Goal: Task Accomplishment & Management: Complete application form

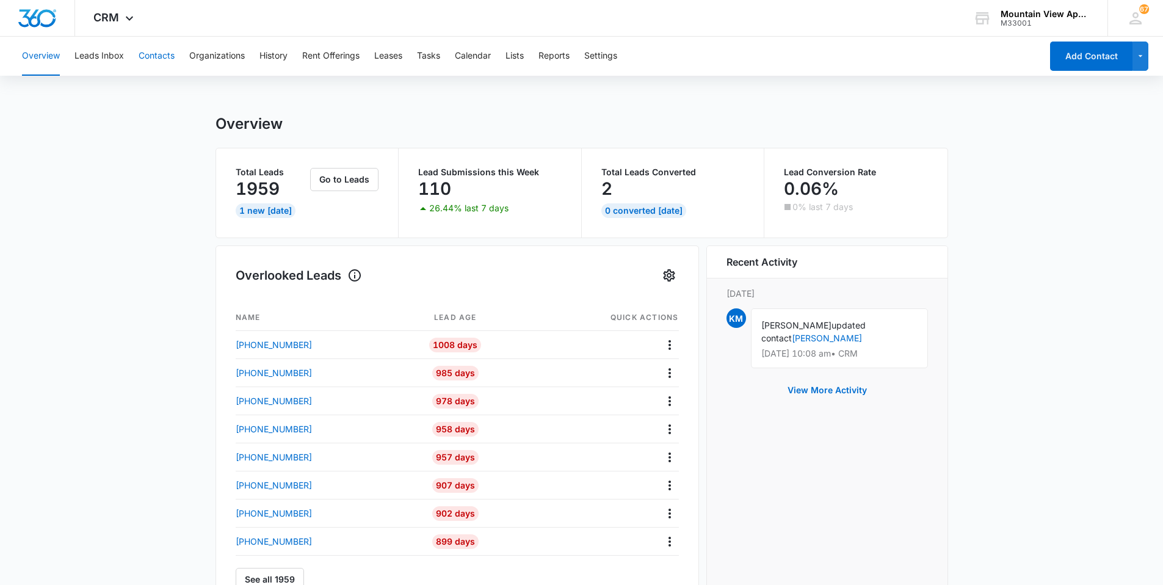
click at [162, 57] on button "Contacts" at bounding box center [157, 56] width 36 height 39
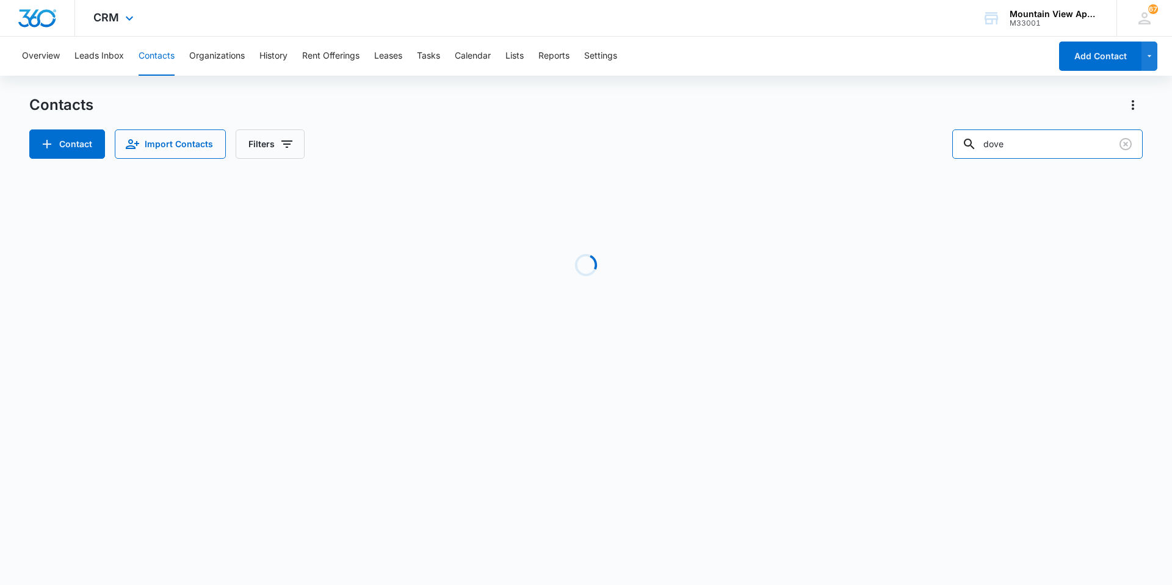
drag, startPoint x: 1053, startPoint y: 147, endPoint x: 300, endPoint y: 18, distance: 763.6
click at [305, 18] on div "CRM Apps Reputation Websites Forms CRM Email Social Content Ads Intelligence Fi…" at bounding box center [586, 185] width 1172 height 371
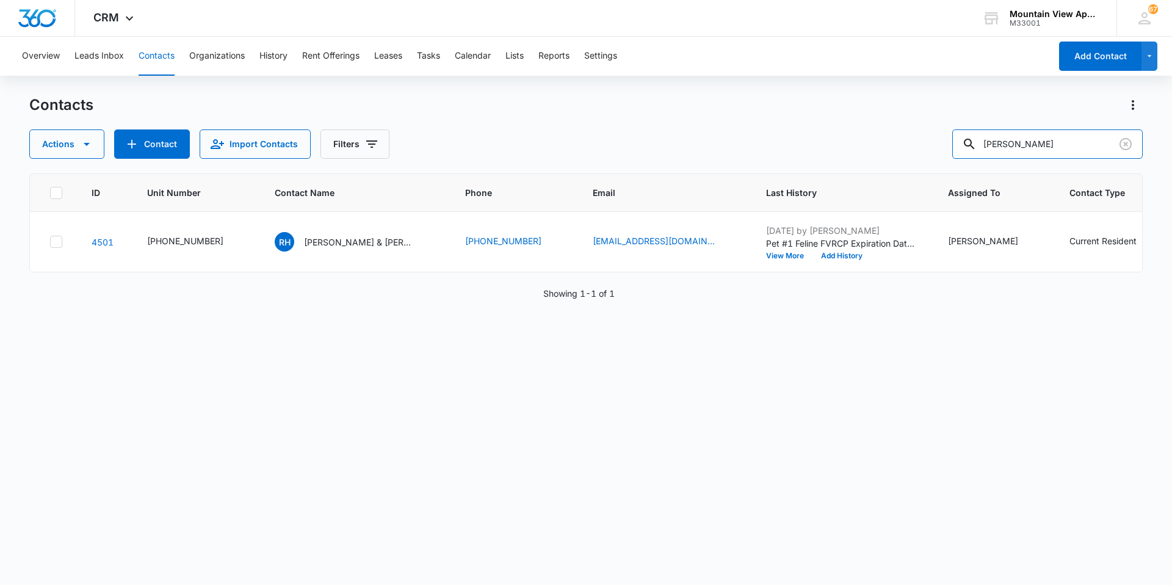
type input "[PERSON_NAME]"
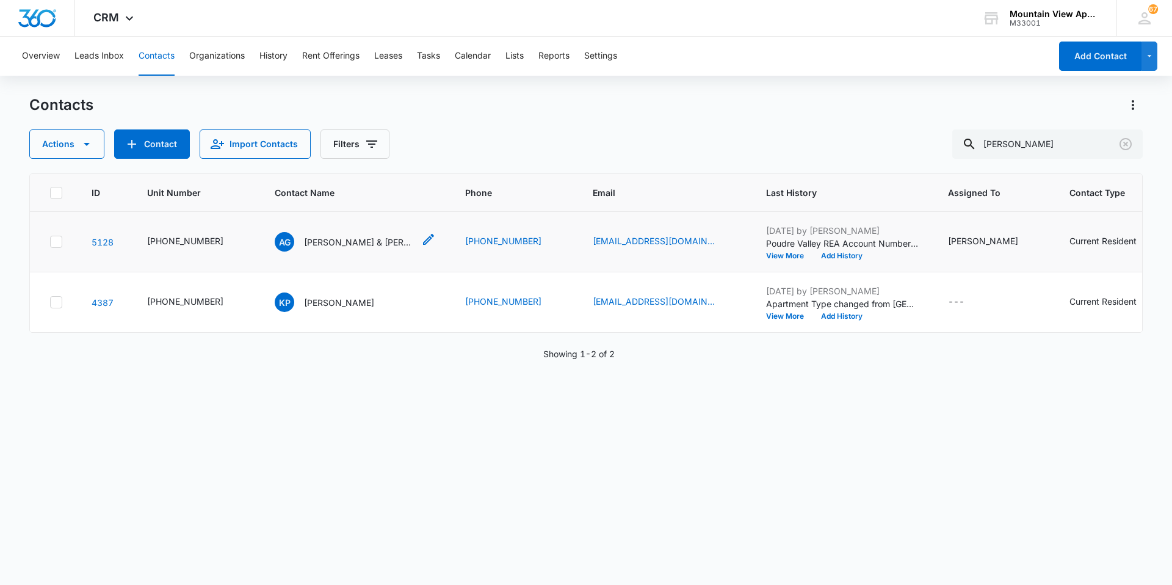
click at [320, 243] on p "[PERSON_NAME] & [PERSON_NAME]" at bounding box center [359, 242] width 110 height 13
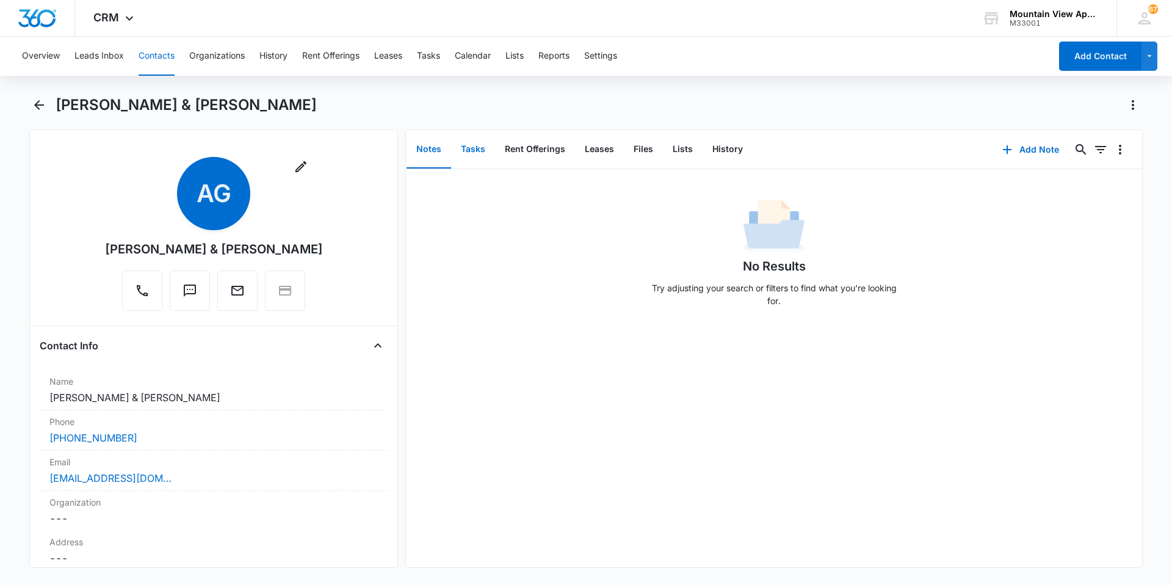
click at [462, 148] on button "Tasks" at bounding box center [473, 150] width 44 height 38
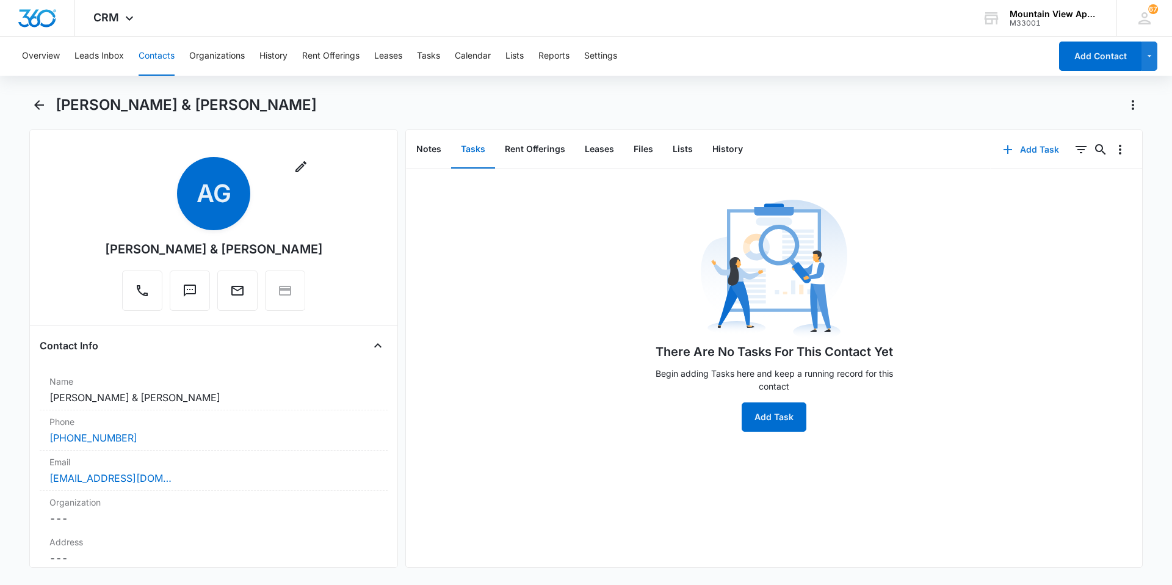
click at [1010, 161] on button "Add Task" at bounding box center [1031, 149] width 81 height 29
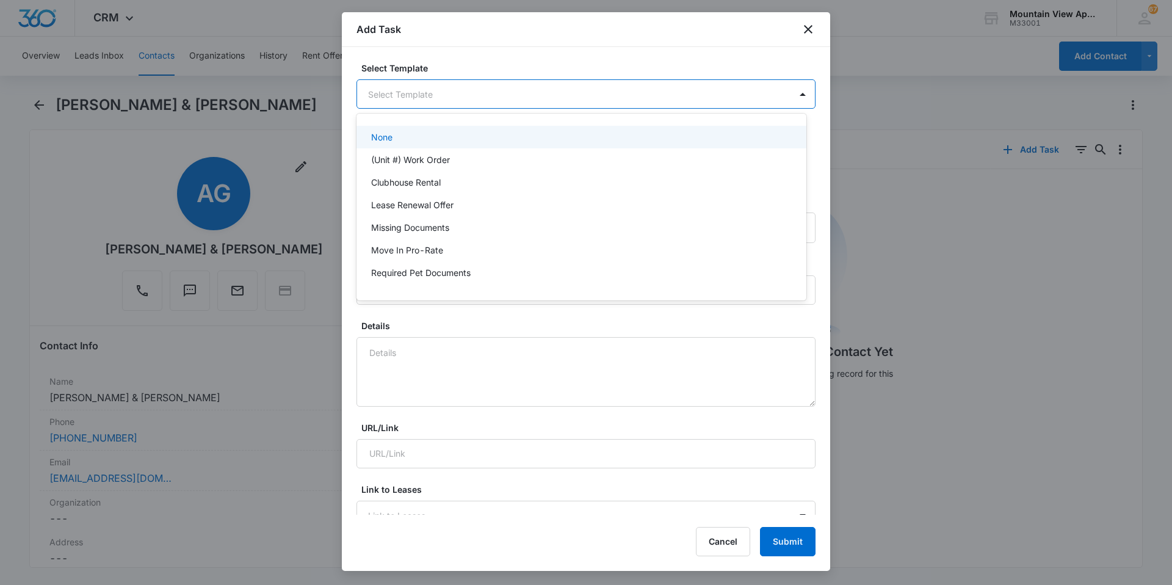
click at [493, 102] on body "CRM Apps Reputation Websites Forms CRM Email Social Content Ads Intelligence Fi…" at bounding box center [586, 292] width 1172 height 585
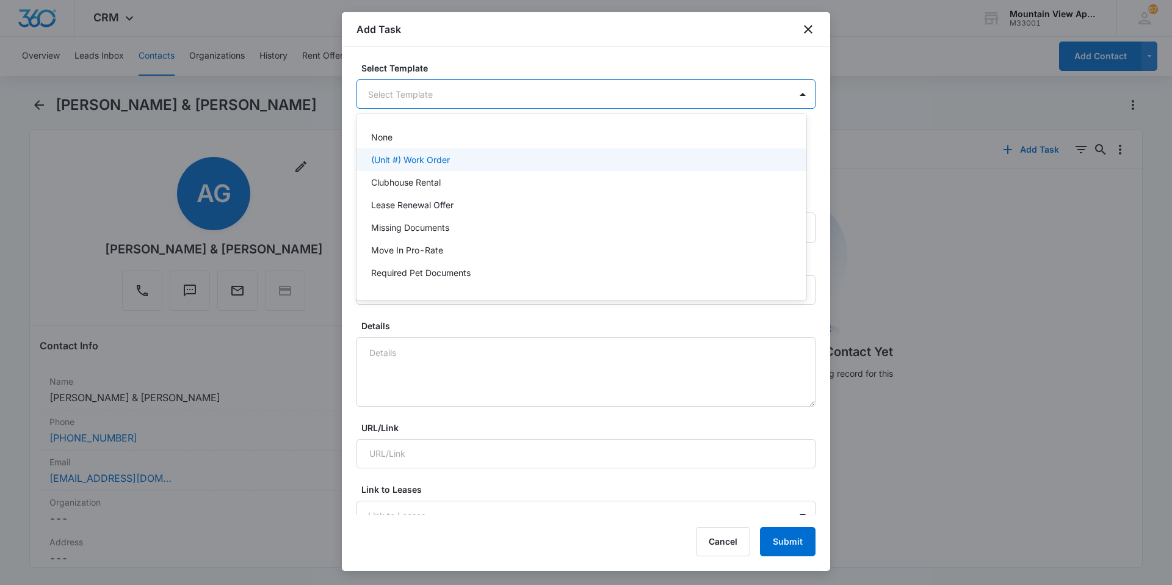
click at [438, 162] on p "(Unit #) Work Order" at bounding box center [410, 159] width 79 height 13
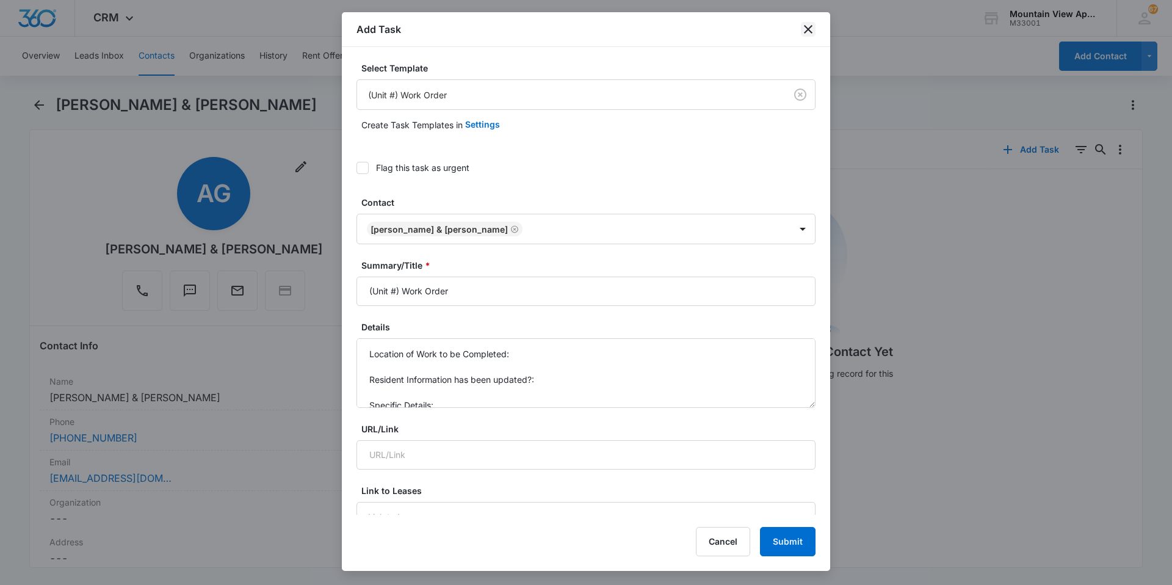
click at [809, 31] on icon "close" at bounding box center [808, 29] width 15 height 15
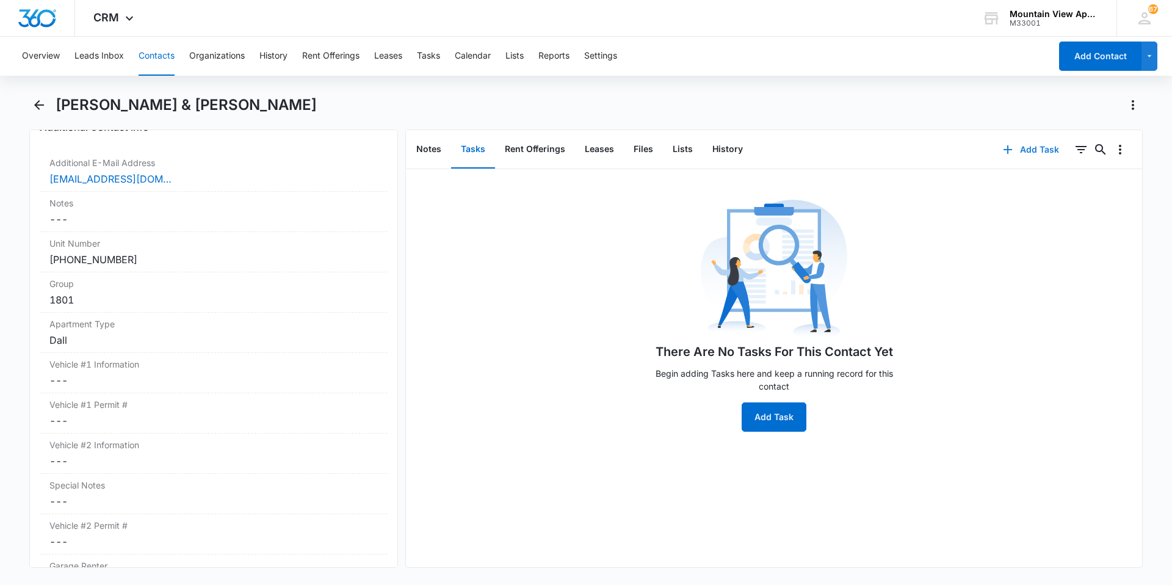
scroll to position [1038, 0]
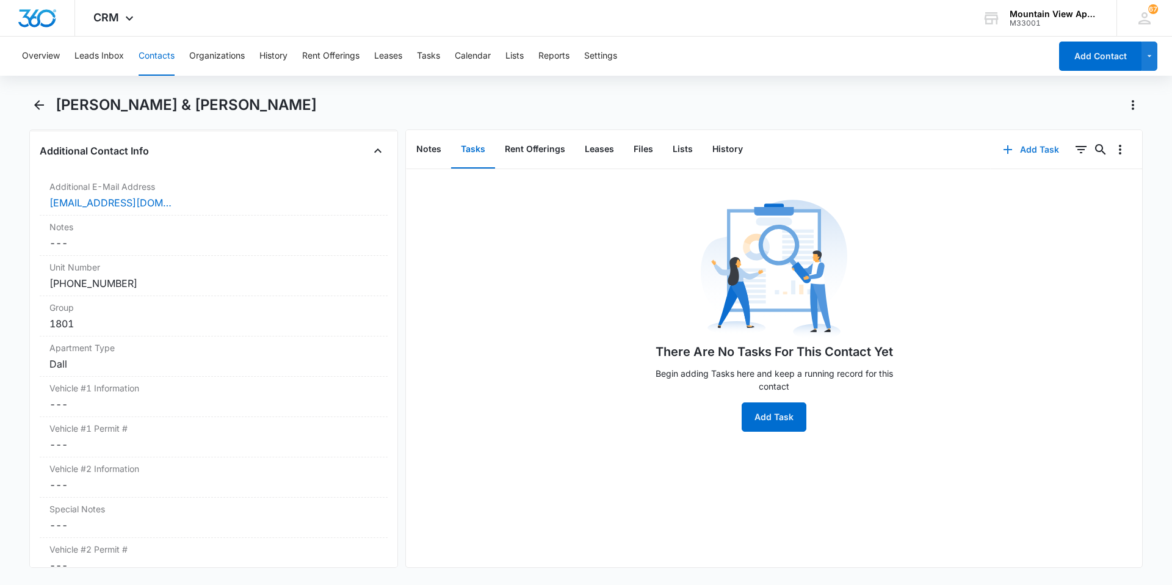
click at [1008, 150] on button "Add Task" at bounding box center [1031, 149] width 81 height 29
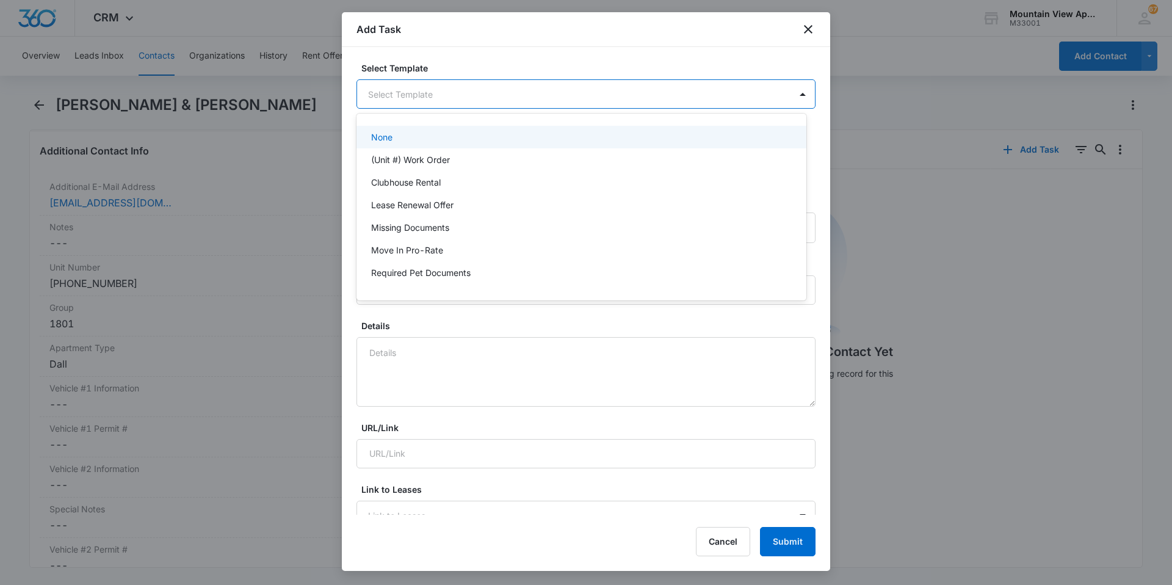
click at [449, 87] on body "CRM Apps Reputation Websites Forms CRM Email Social Content Ads Intelligence Fi…" at bounding box center [586, 292] width 1172 height 585
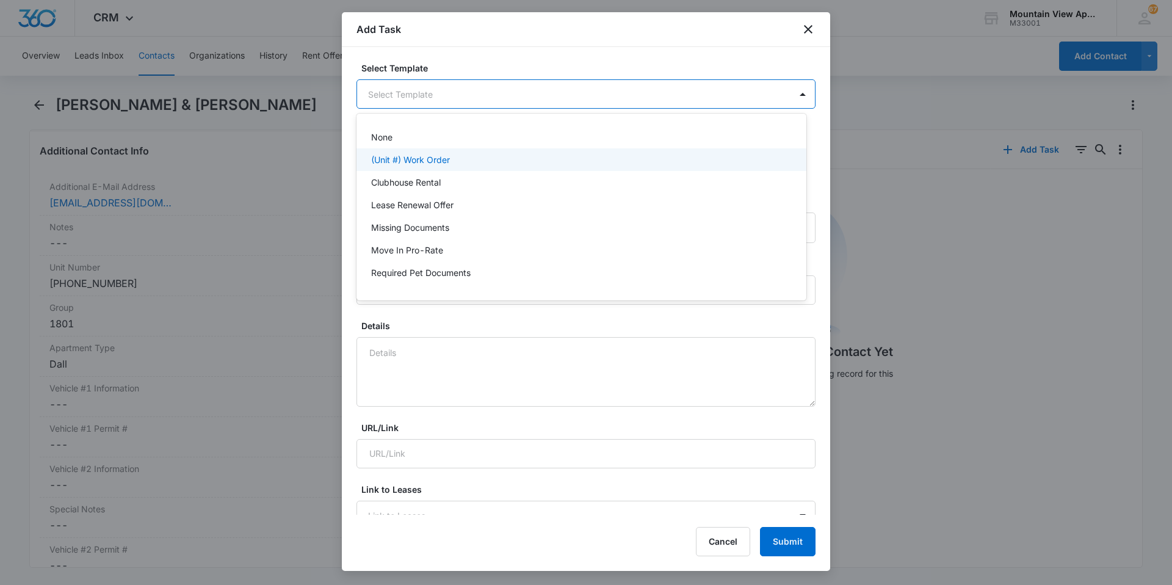
click at [419, 158] on p "(Unit #) Work Order" at bounding box center [410, 159] width 79 height 13
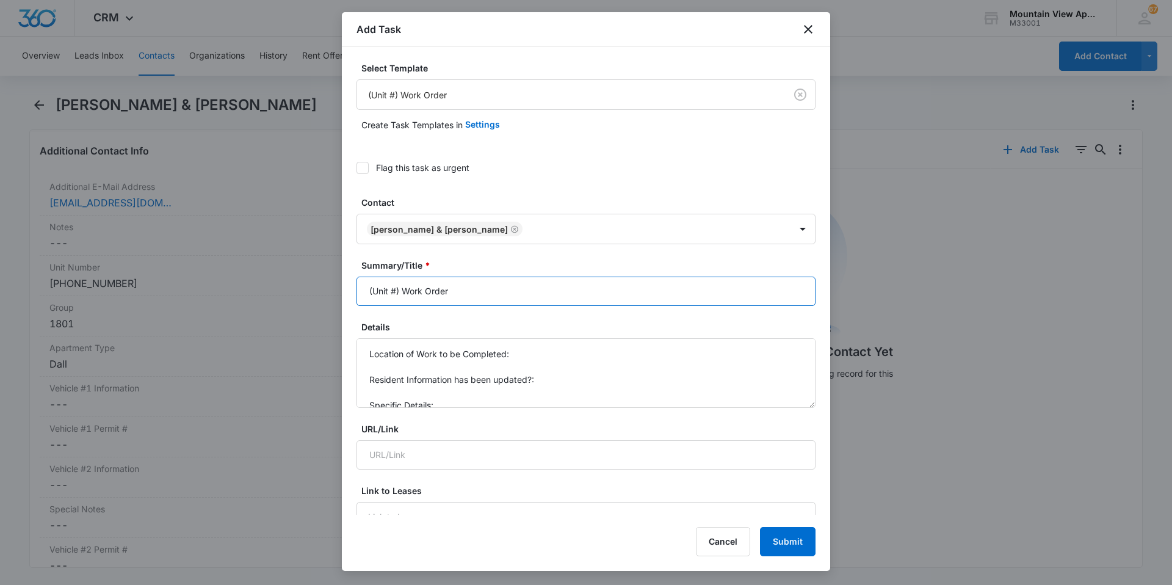
drag, startPoint x: 395, startPoint y: 292, endPoint x: 569, endPoint y: 255, distance: 178.4
click at [395, 292] on input "(Unit #) Work Order" at bounding box center [585, 290] width 459 height 29
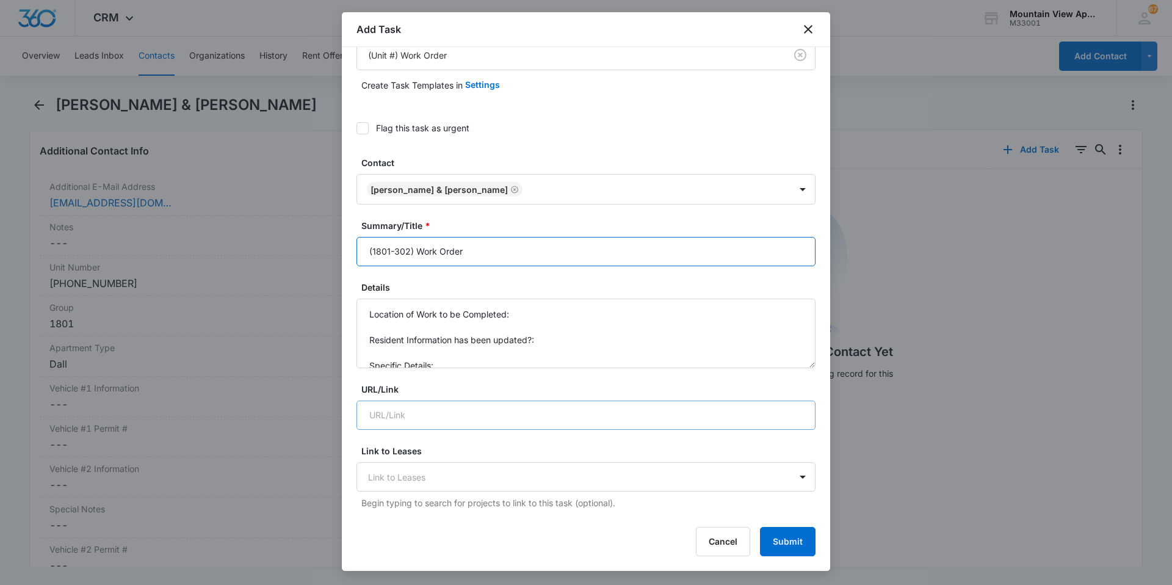
scroll to position [61, 0]
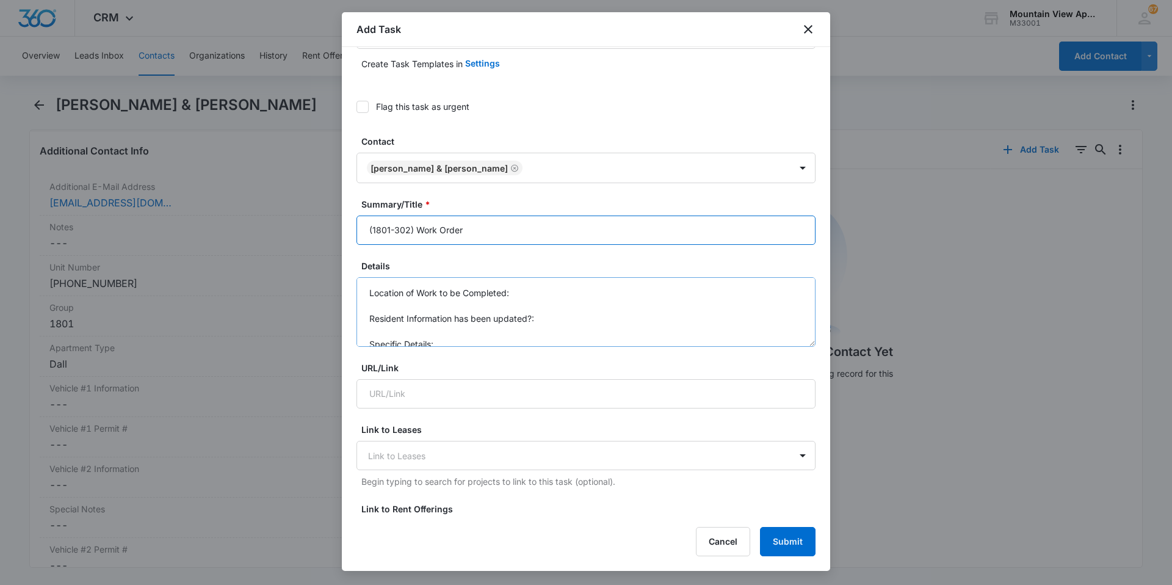
type input "(1801-302) Work Order"
click at [540, 295] on textarea "Location of Work to be Completed: Resident Information has been updated?: Speci…" at bounding box center [585, 312] width 459 height 70
click at [526, 294] on textarea "Location of Work to be Completed: 18101-302 Resident Information has been updat…" at bounding box center [585, 312] width 459 height 70
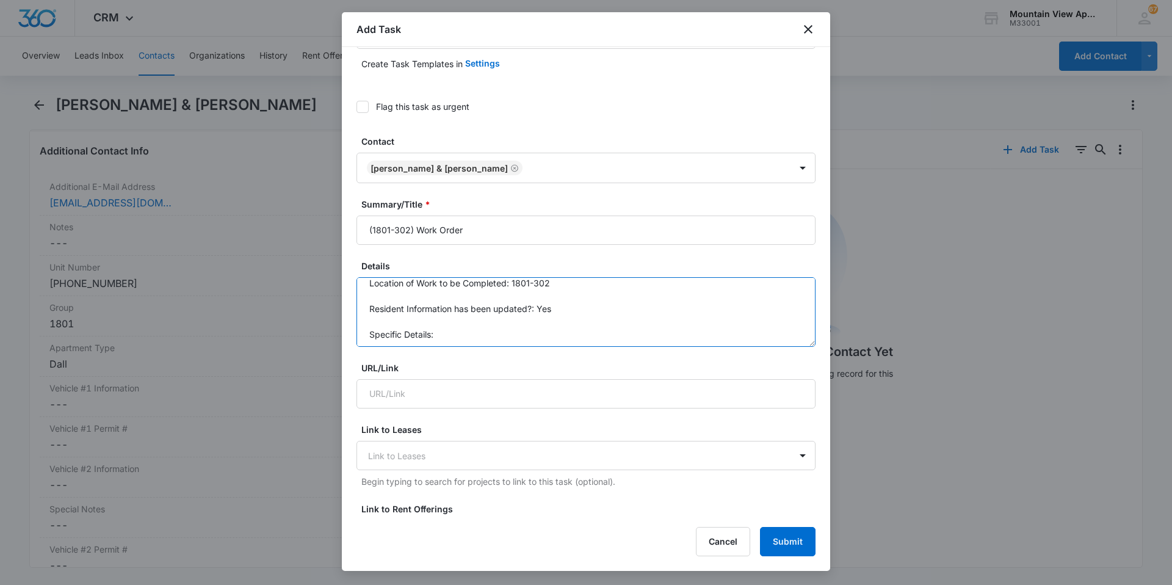
scroll to position [13, 0]
drag, startPoint x: 446, startPoint y: 323, endPoint x: 460, endPoint y: 333, distance: 17.1
click at [447, 323] on textarea "Location of Work to be Completed: 1801-302 Resident Information has been update…" at bounding box center [585, 312] width 459 height 70
click at [435, 330] on textarea "Location of Work to be Completed: 1801-302 Resident Information has been update…" at bounding box center [585, 312] width 459 height 70
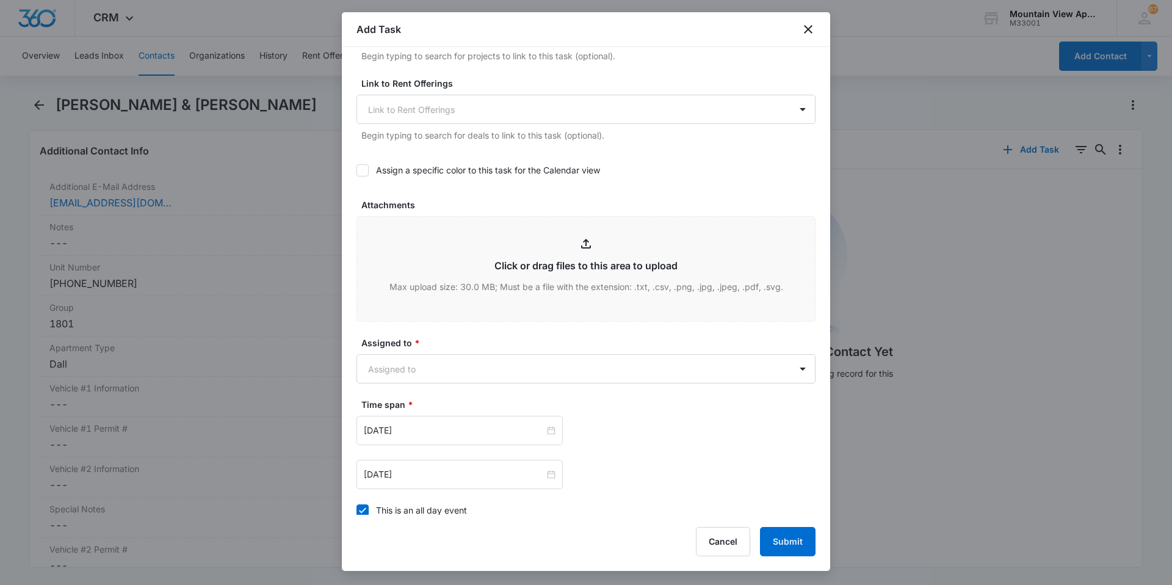
scroll to position [488, 0]
type textarea "Location of Work to be Completed: 1801-302 Resident Information has been update…"
click at [573, 369] on body "CRM Apps Reputation Websites Forms CRM Email Social Content Ads Intelligence Fi…" at bounding box center [586, 292] width 1172 height 585
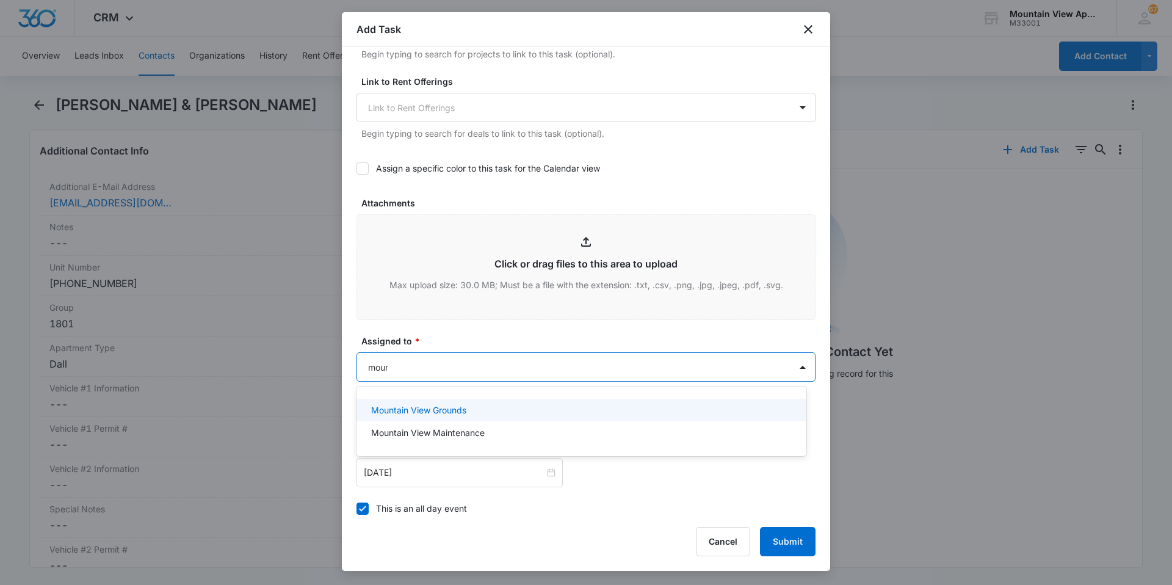
type input "mount"
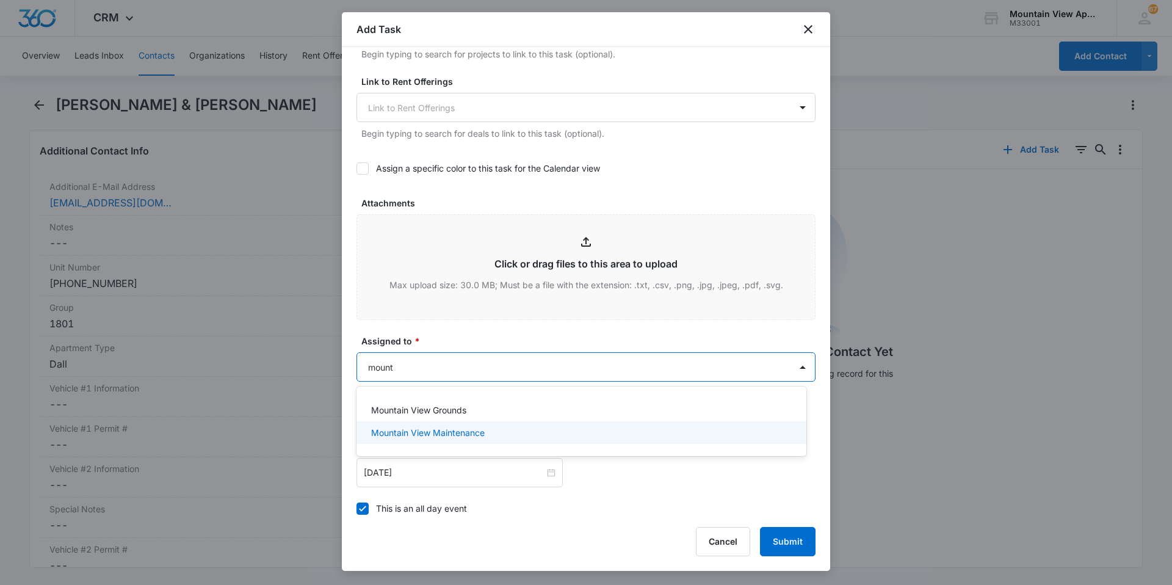
click at [482, 427] on p "Mountain View Maintenance" at bounding box center [428, 432] width 114 height 13
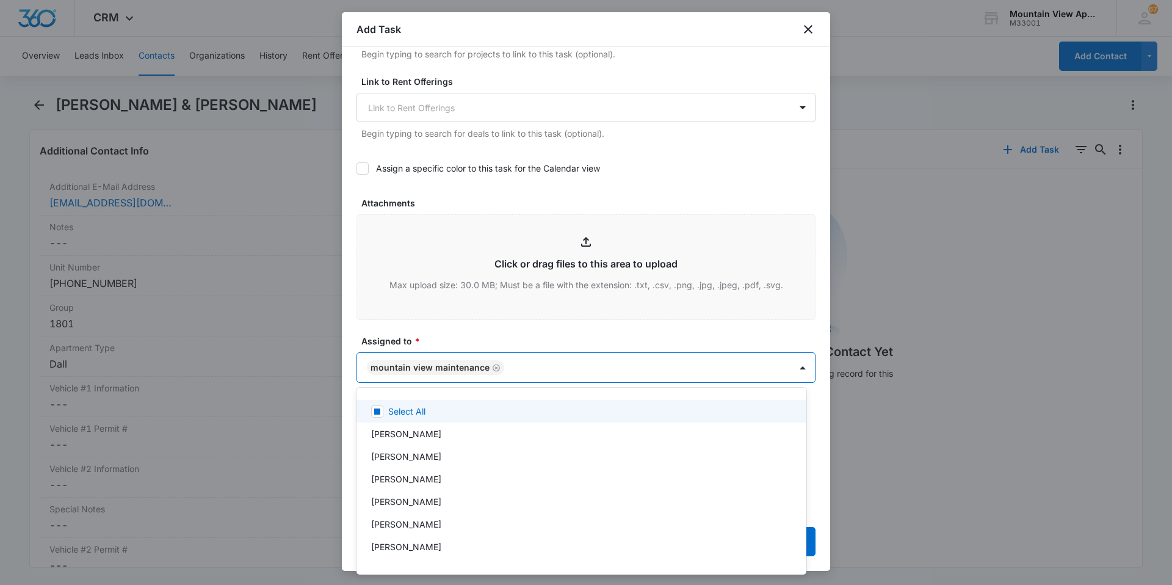
click at [538, 330] on div at bounding box center [586, 292] width 1172 height 585
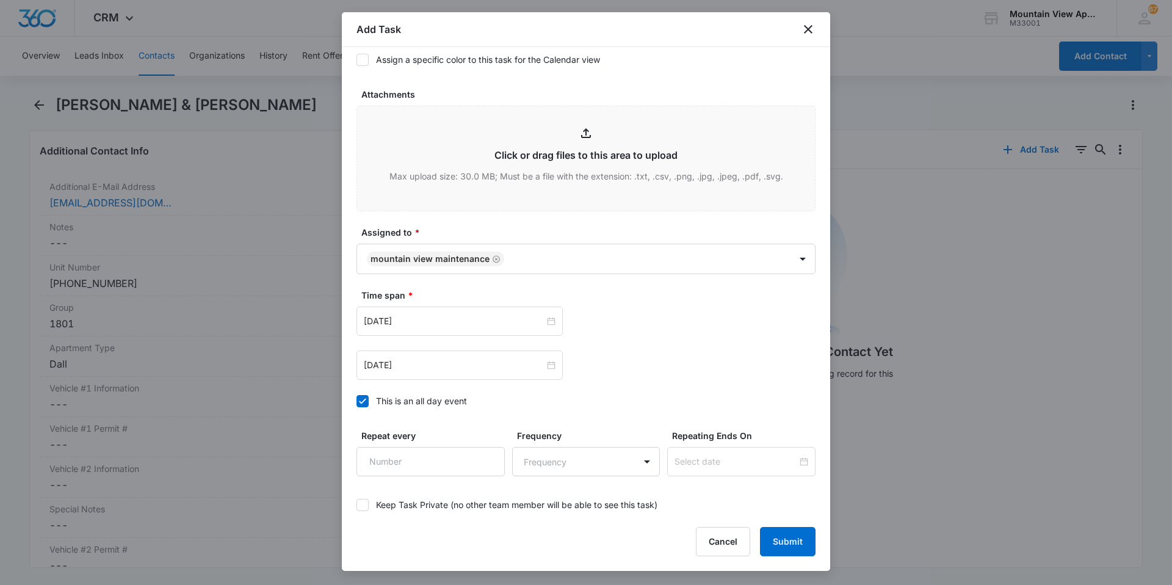
scroll to position [662, 0]
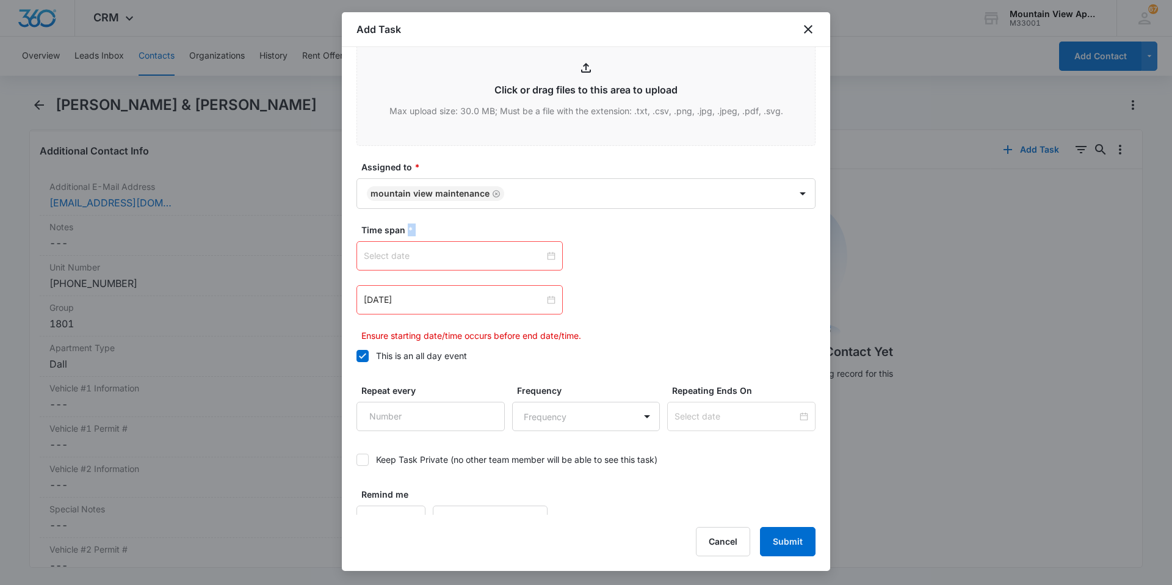
click at [548, 257] on div at bounding box center [460, 255] width 192 height 13
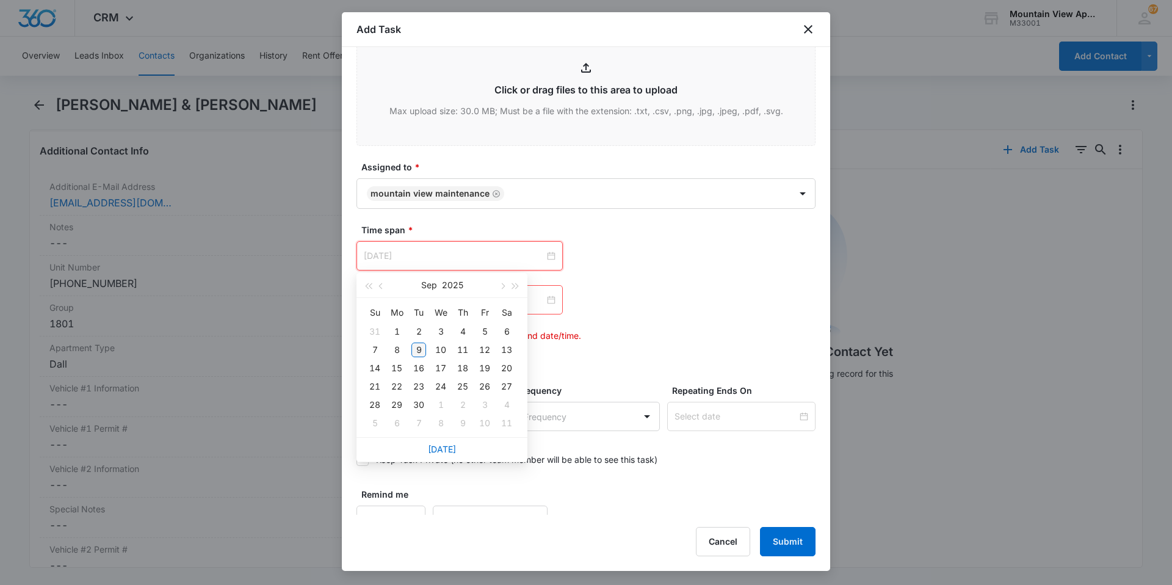
type input "[DATE]"
drag, startPoint x: 418, startPoint y: 352, endPoint x: 453, endPoint y: 347, distance: 35.2
click at [419, 352] on div "9" at bounding box center [418, 349] width 15 height 15
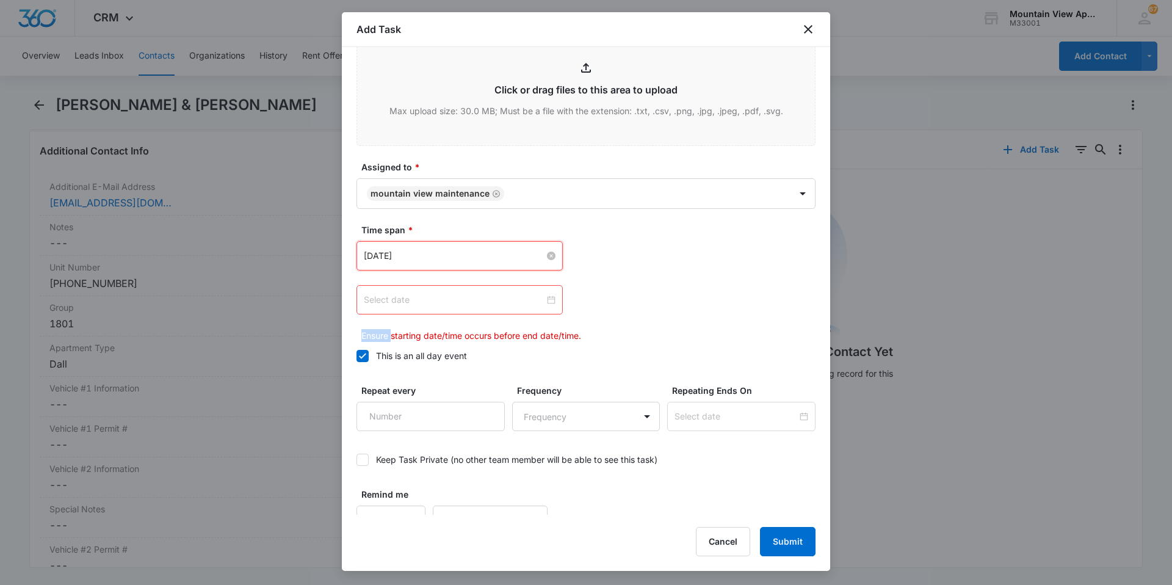
click at [551, 302] on div at bounding box center [460, 299] width 192 height 13
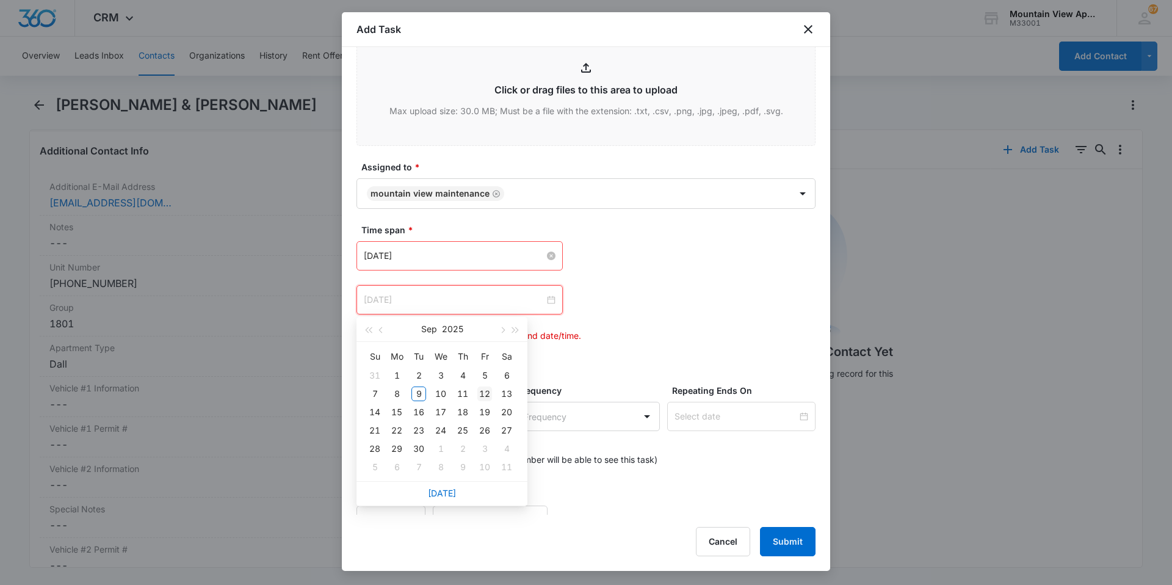
type input "[DATE]"
click at [482, 392] on div "12" at bounding box center [484, 393] width 15 height 15
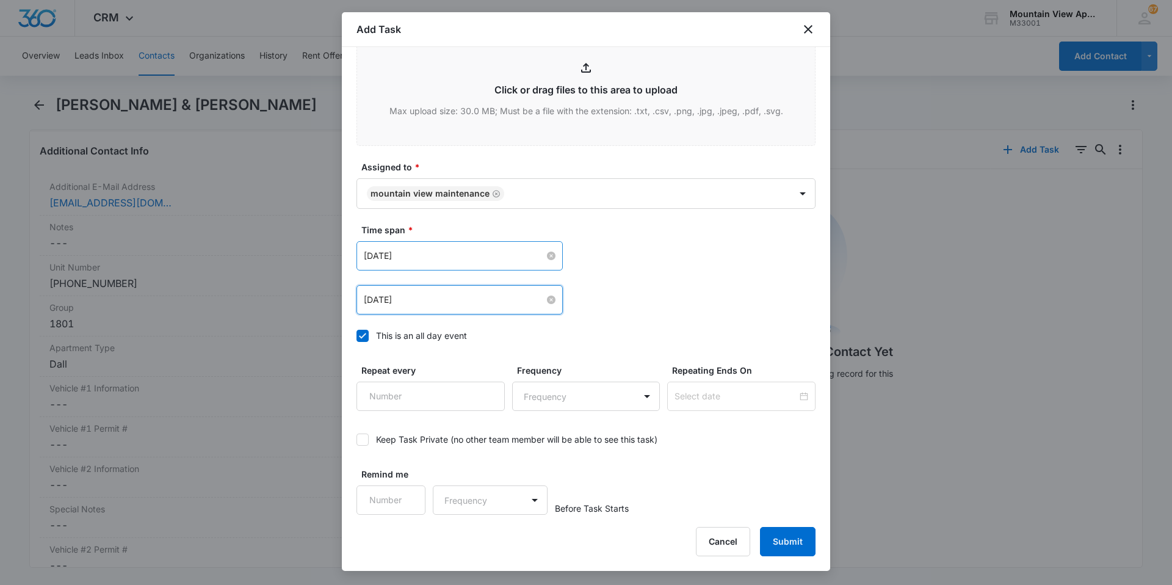
drag, startPoint x: 671, startPoint y: 286, endPoint x: 664, endPoint y: 293, distance: 10.4
click at [667, 294] on div "[DATE] [DATE] Su Mo Tu We Th Fr Sa 31 1 2 3 4 5 6 7 8 9 10 11 12 13 14 15 16 17…" at bounding box center [585, 299] width 459 height 29
click at [785, 539] on button "Submit" at bounding box center [788, 541] width 56 height 29
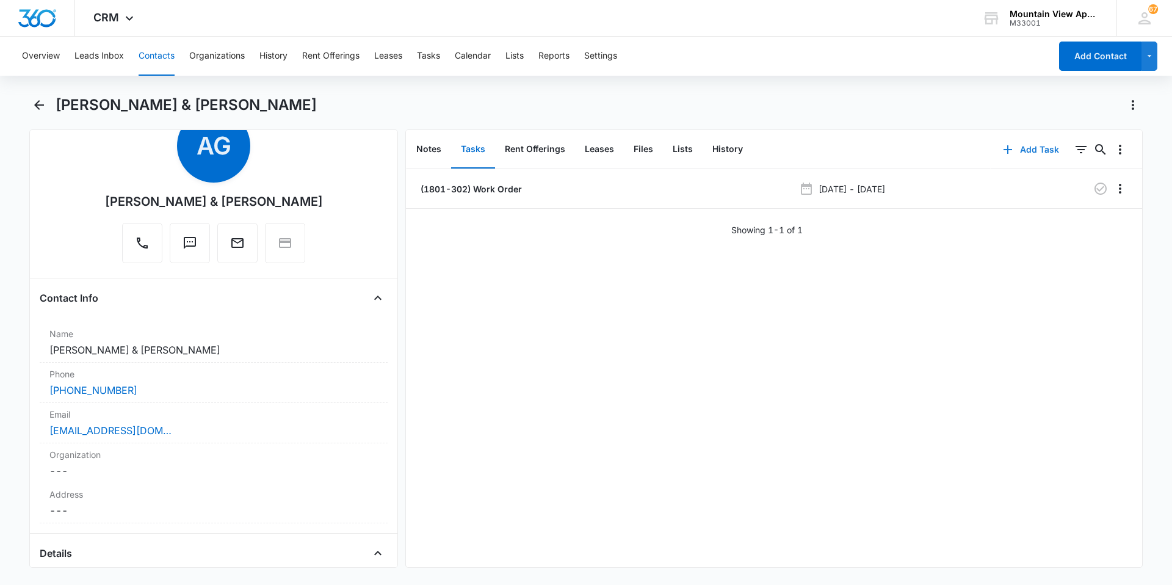
scroll to position [0, 0]
